Goal: Transaction & Acquisition: Purchase product/service

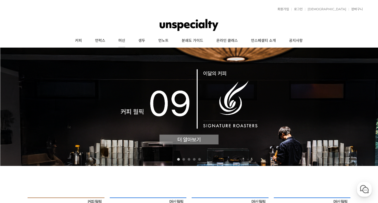
click at [123, 41] on link "머신" at bounding box center [122, 40] width 20 height 13
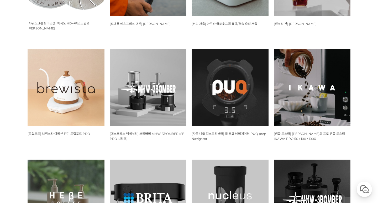
scroll to position [341, 0]
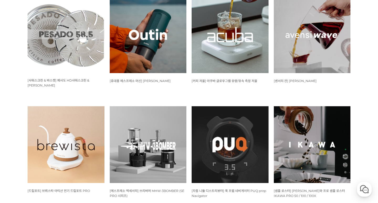
click at [59, 132] on img at bounding box center [66, 144] width 77 height 77
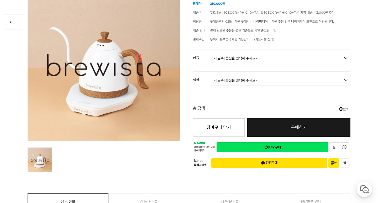
scroll to position [78, 0]
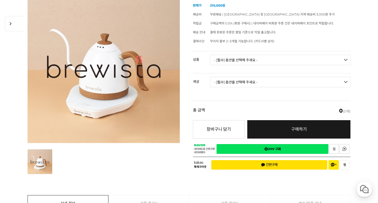
click at [332, 61] on select "- [필수] 옵션을 선택해 주세요 - ------------------- 브뤼스타 아티산 전기 드립포트 PRO 600mL 브뤼스타 아티산 전기…" at bounding box center [280, 60] width 141 height 11
select select "브뤼스타 아티산 전기 드립포트 PRO 1L"
click at [315, 84] on select "- [필수] 옵션을 선택해 주세요 - ------------------- 모던화이트 시크블랙 실버그레이" at bounding box center [280, 82] width 141 height 11
select select "시크블랙"
select select "*"
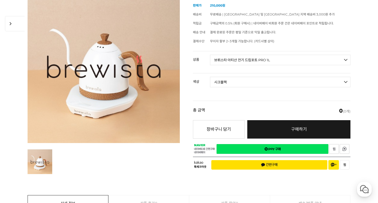
select select "*"
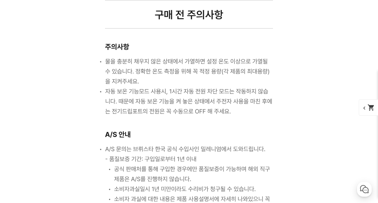
scroll to position [3700, 0]
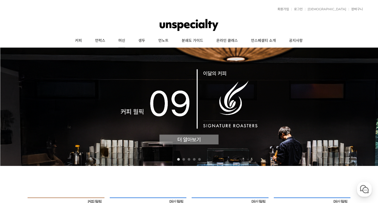
click at [122, 39] on link "머신" at bounding box center [122, 40] width 20 height 13
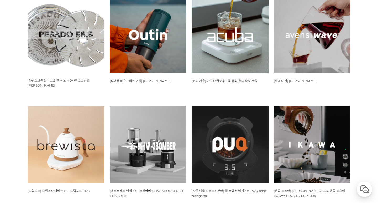
scroll to position [343, 0]
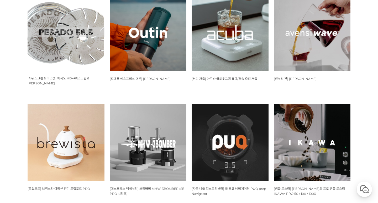
click at [56, 116] on img at bounding box center [66, 142] width 77 height 77
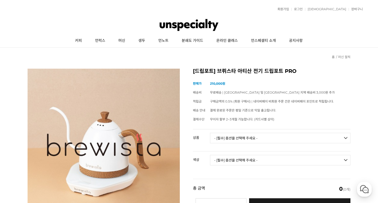
click at [343, 55] on li "머신 월픽" at bounding box center [343, 57] width 15 height 8
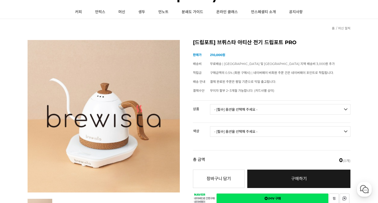
scroll to position [1, 0]
